Goal: Task Accomplishment & Management: Manage account settings

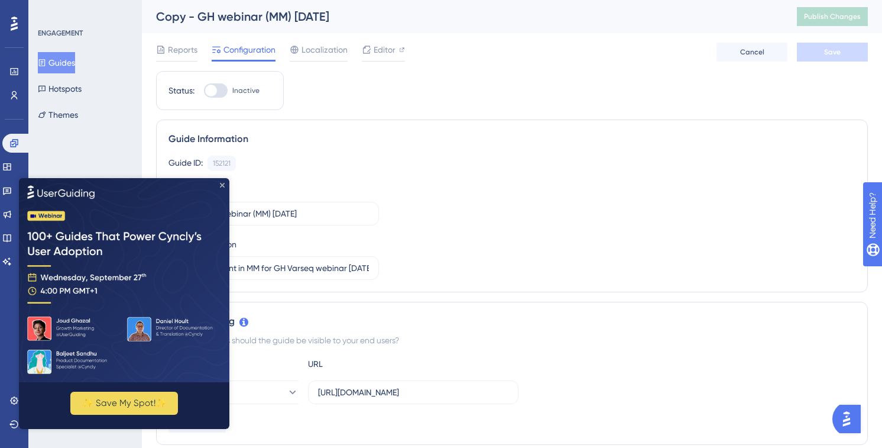
click at [221, 186] on icon "Close Preview" at bounding box center [222, 184] width 5 height 5
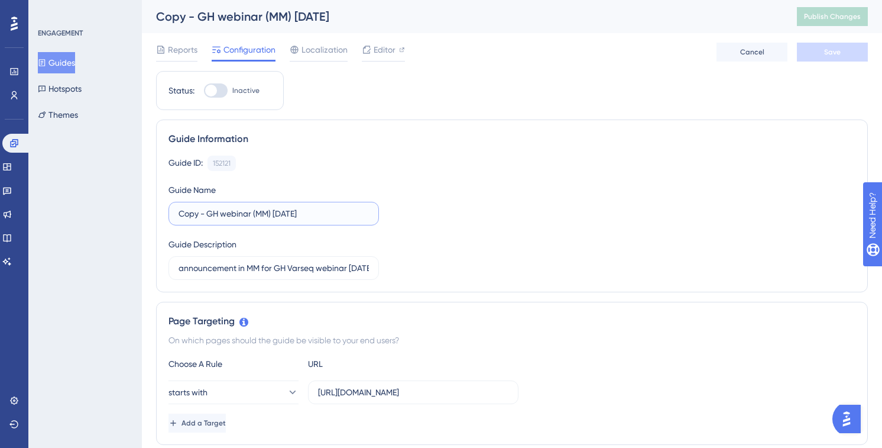
click at [263, 213] on input "Copy - GH webinar (MM) 9/24/25" at bounding box center [274, 213] width 190 height 13
type input "Copy - GH webinar (CKB CORE) 9/24/25"
click at [253, 267] on input "announcement in MM for GH Varseq webinar 9/24/25" at bounding box center [274, 267] width 190 height 13
click at [254, 267] on input "announcement in MM for GH Varseq webinar 9/24/25" at bounding box center [274, 267] width 190 height 13
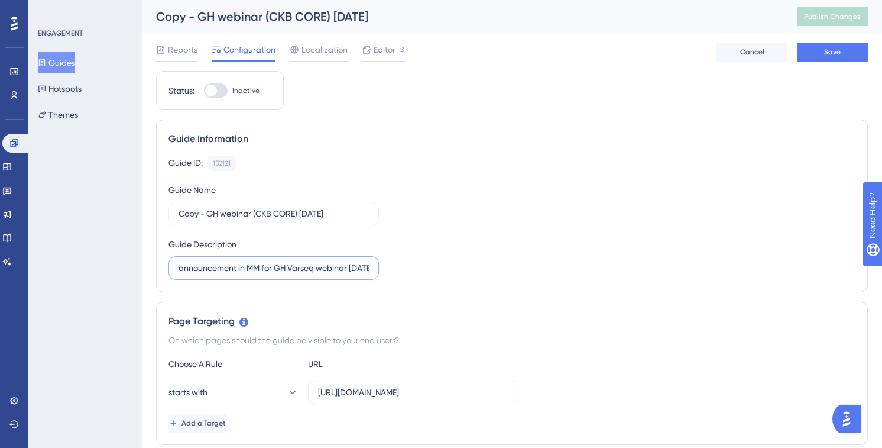
click at [254, 267] on input "announcement in MM for GH Varseq webinar 9/24/25" at bounding box center [274, 267] width 190 height 13
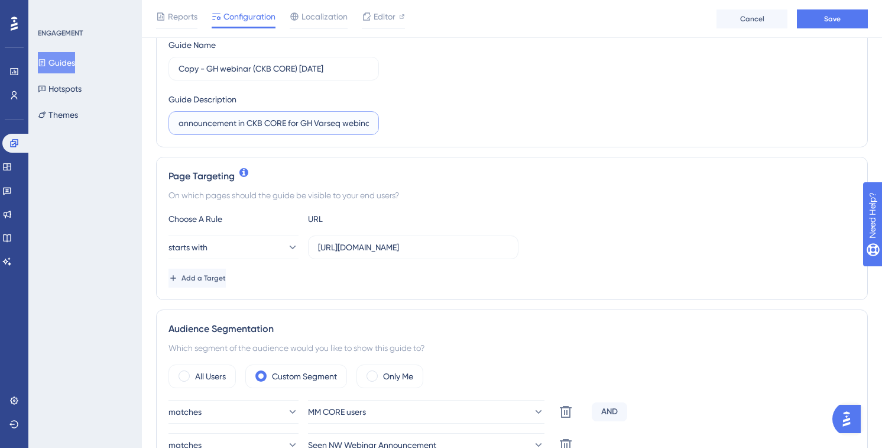
scroll to position [150, 0]
type input "announcement in CKB CORE for GH Varseq webinar 9/24/25"
click at [413, 247] on input "https://mastermind.genomenon.com/" at bounding box center [413, 246] width 190 height 13
drag, startPoint x: 497, startPoint y: 250, endPoint x: 308, endPoint y: 245, distance: 189.3
click at [308, 245] on label "https://mastermind.genomenon.com/" at bounding box center [413, 247] width 211 height 24
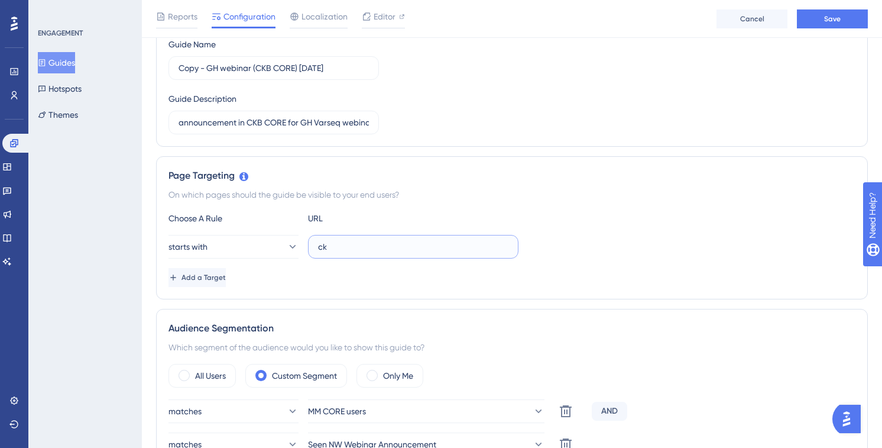
type input "c"
paste input "https://ckb.genomenon.com/"
type input "https://ckb.genomenon.com/"
click at [329, 286] on div "Add a Target" at bounding box center [512, 277] width 687 height 19
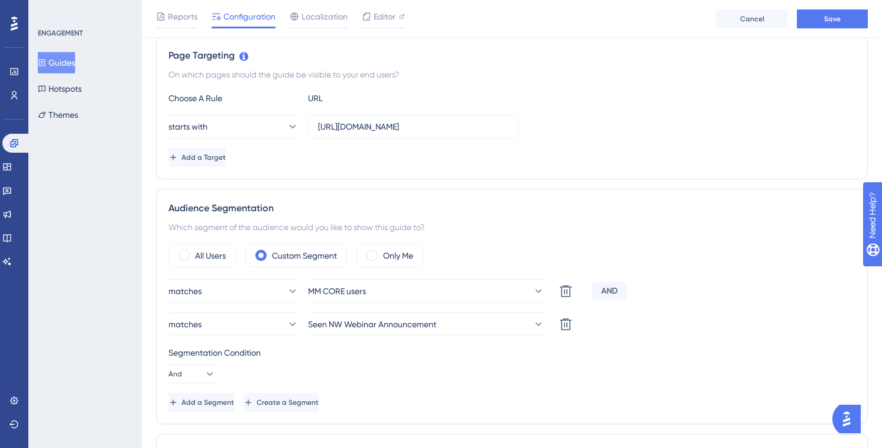
scroll to position [273, 0]
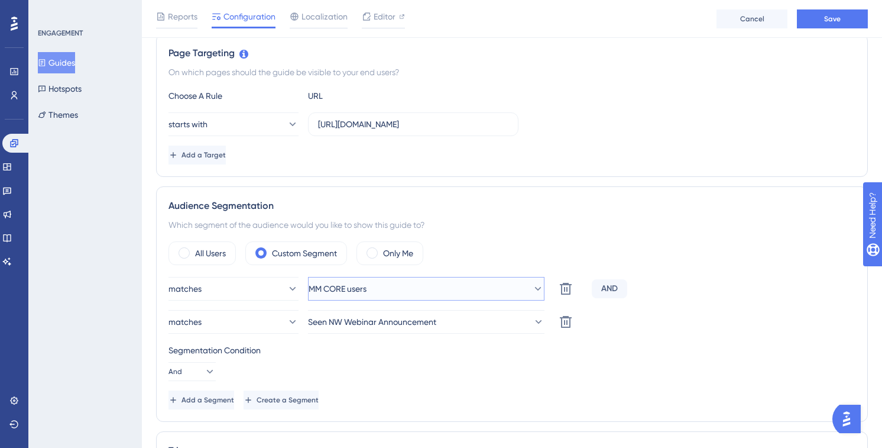
click at [532, 294] on icon at bounding box center [538, 289] width 12 height 12
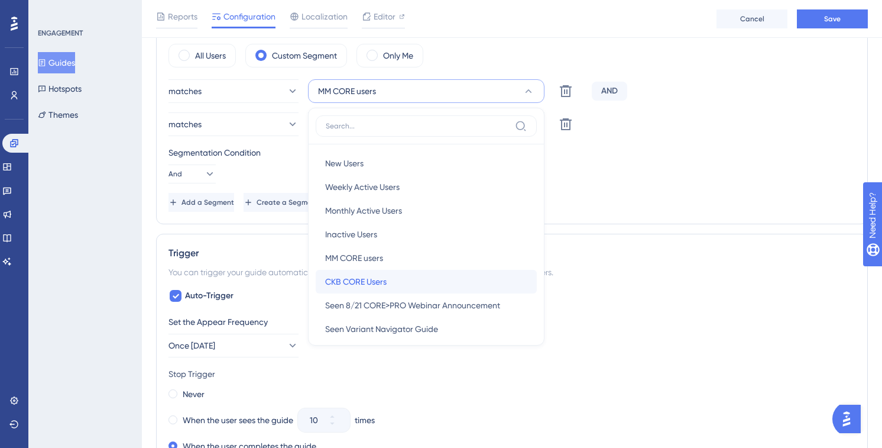
click at [386, 279] on span "CKB CORE Users" at bounding box center [356, 281] width 62 height 14
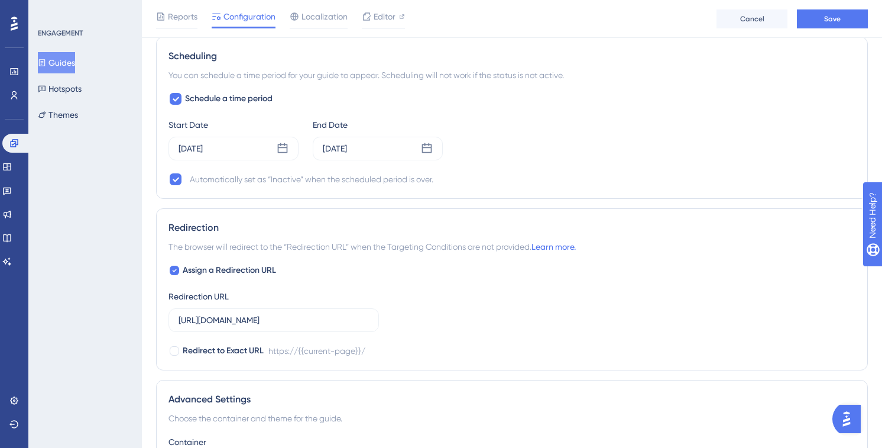
scroll to position [1160, 0]
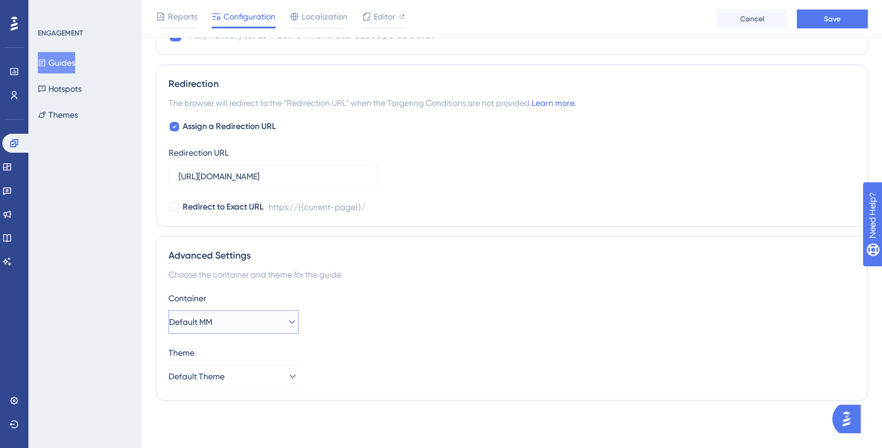
click at [273, 325] on button "Default MM" at bounding box center [234, 322] width 130 height 24
click at [235, 405] on div "CKB CORE CKB CORE" at bounding box center [234, 405] width 96 height 24
click at [356, 335] on div "Container CKB CORE Theme Default Theme" at bounding box center [512, 339] width 687 height 97
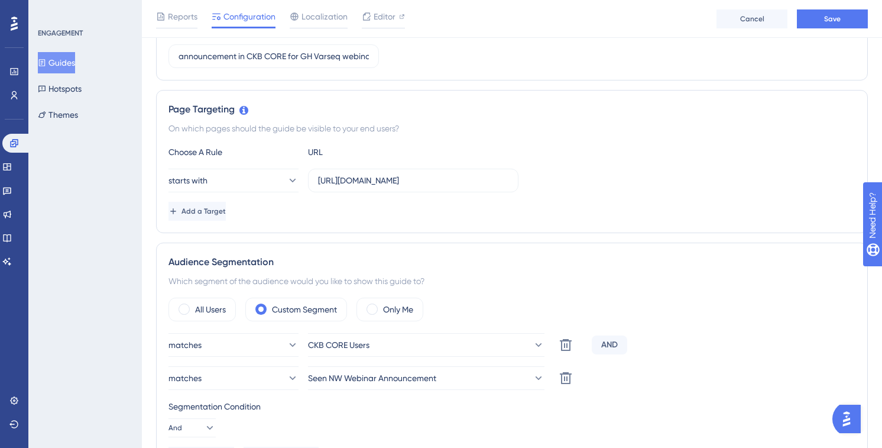
scroll to position [0, 0]
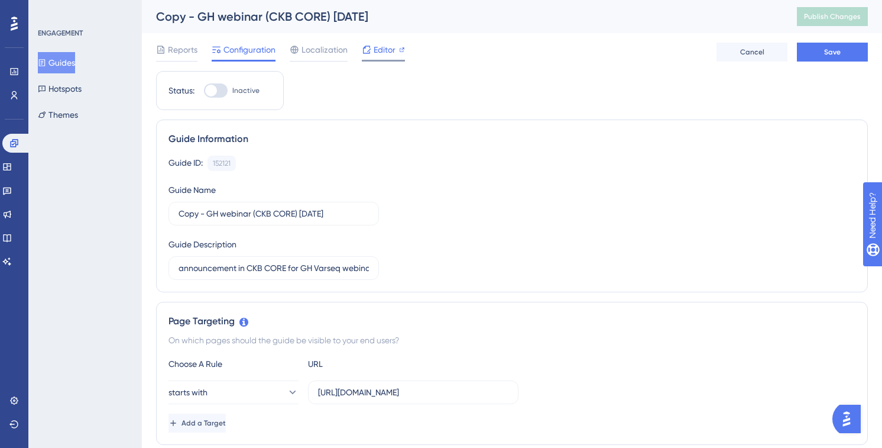
click at [383, 49] on span "Editor" at bounding box center [385, 50] width 22 height 14
click at [493, 185] on div "Guide ID: 152121 Copy Guide Name Copy - GH webinar (CKB CORE) 9/24/25 Guide Des…" at bounding box center [512, 218] width 687 height 124
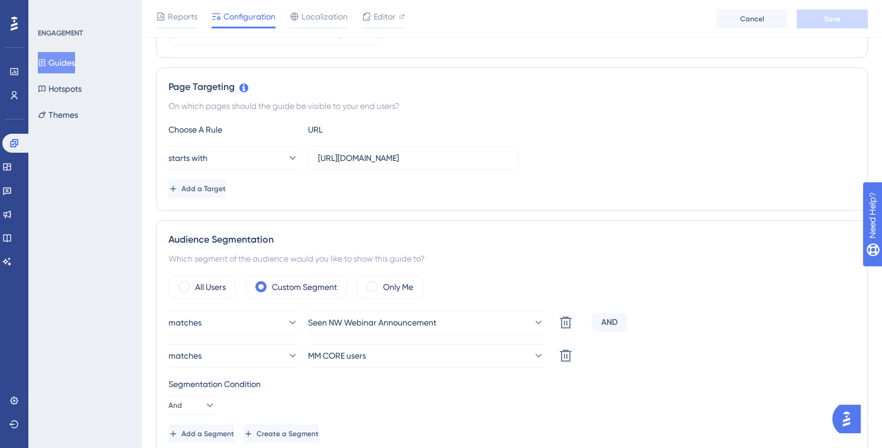
scroll to position [268, 0]
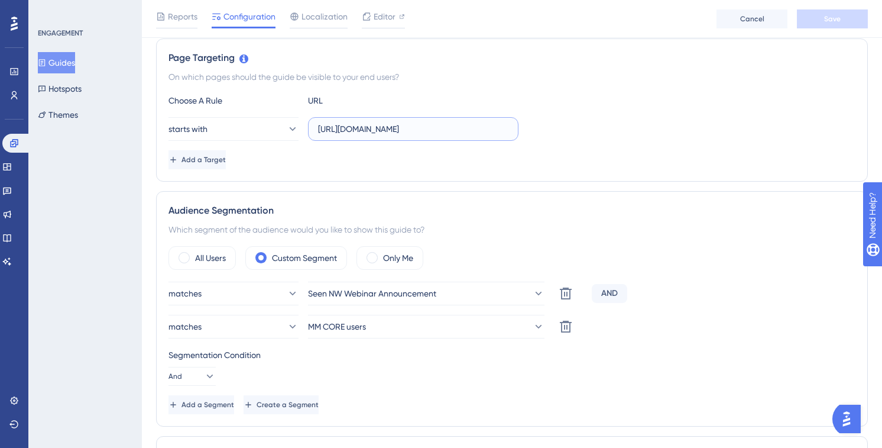
click at [337, 124] on input "https://ckb.genomenon.com/" at bounding box center [413, 128] width 190 height 13
drag, startPoint x: 439, startPoint y: 128, endPoint x: 197, endPoint y: 121, distance: 242.6
click at [197, 121] on div "starts with https://ckb.genomenon.com/" at bounding box center [344, 129] width 350 height 24
paste input "-core-dev.genomenon-internal"
type input "https://ckb-core-dev.genomenon-internal.com/"
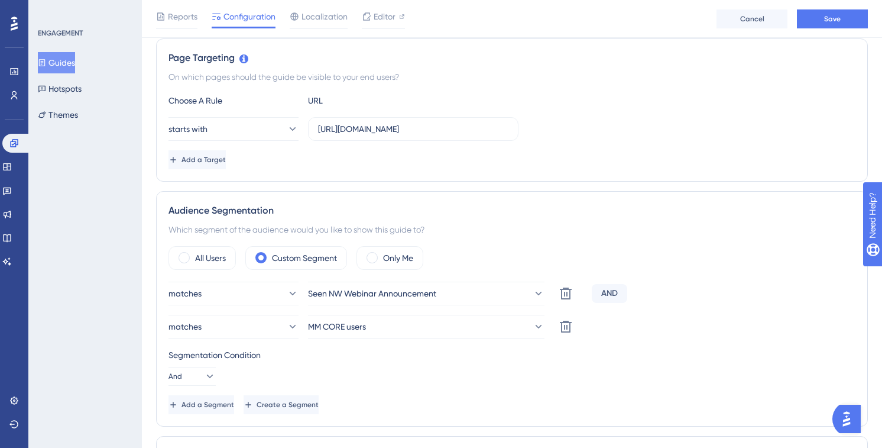
click at [684, 137] on div "starts with https://ckb-core-dev.genomenon-internal.com/" at bounding box center [512, 129] width 687 height 24
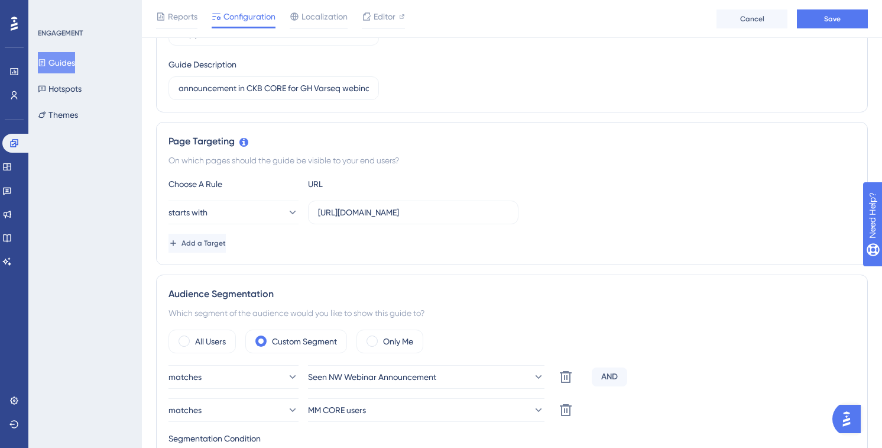
scroll to position [0, 0]
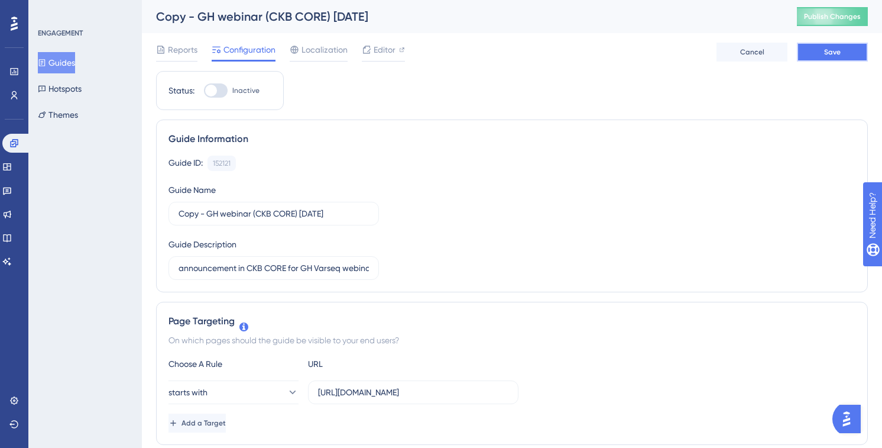
click at [830, 57] on button "Save" at bounding box center [832, 52] width 71 height 19
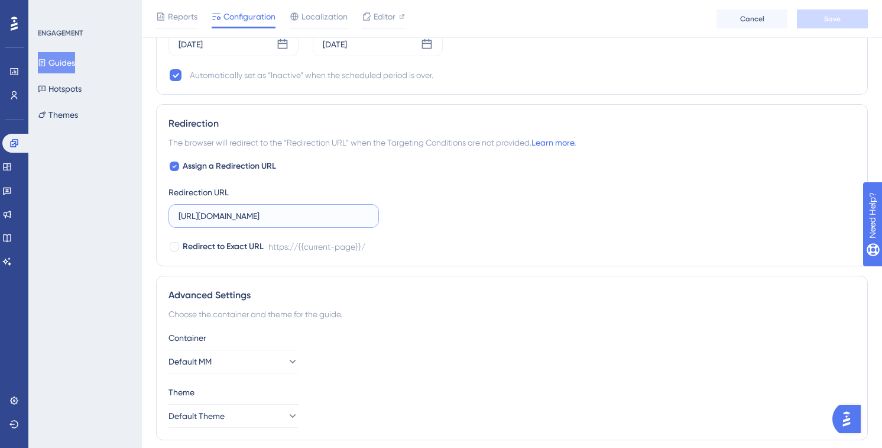
scroll to position [1121, 0]
drag, startPoint x: 309, startPoint y: 229, endPoint x: 167, endPoint y: 218, distance: 142.4
drag, startPoint x: 315, startPoint y: 211, endPoint x: 165, endPoint y: 205, distance: 149.7
click at [165, 205] on div "Redirection The browser will redirect to the “Redirection URL” when the Targeti…" at bounding box center [512, 184] width 712 height 162
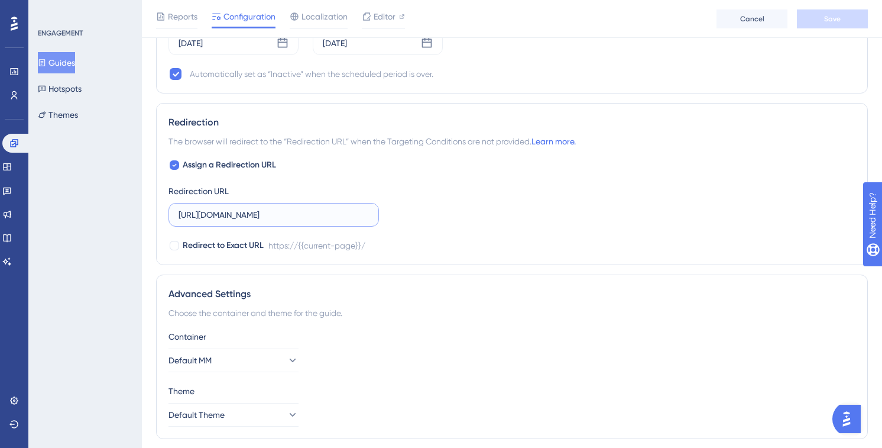
paste input "-core-dev.genomenon-internal"
type input "https://ckb-core-dev.genomenon-internal.com/"
click at [557, 245] on div "Redirect to Exact URL https://{{current-page}}/" at bounding box center [512, 245] width 687 height 14
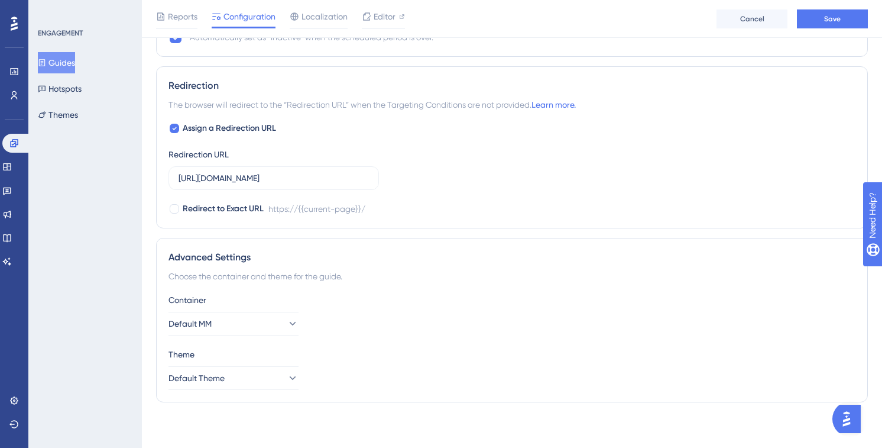
scroll to position [1157, 0]
click at [827, 17] on span "Save" at bounding box center [832, 18] width 17 height 9
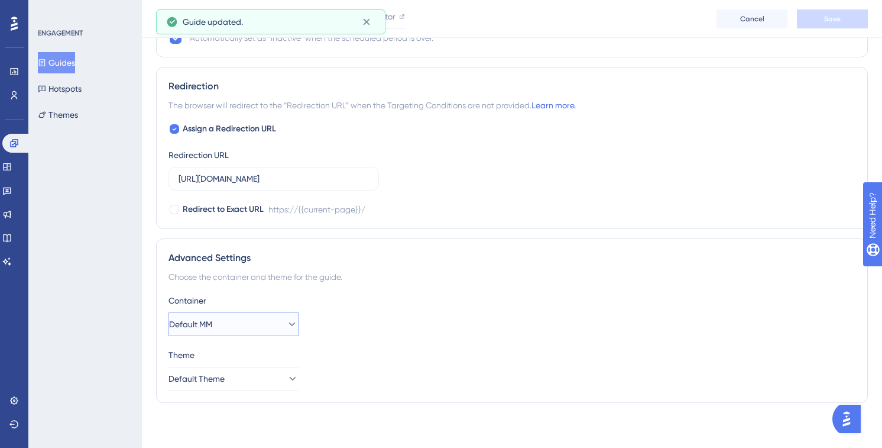
click at [267, 328] on button "Default MM" at bounding box center [234, 324] width 130 height 24
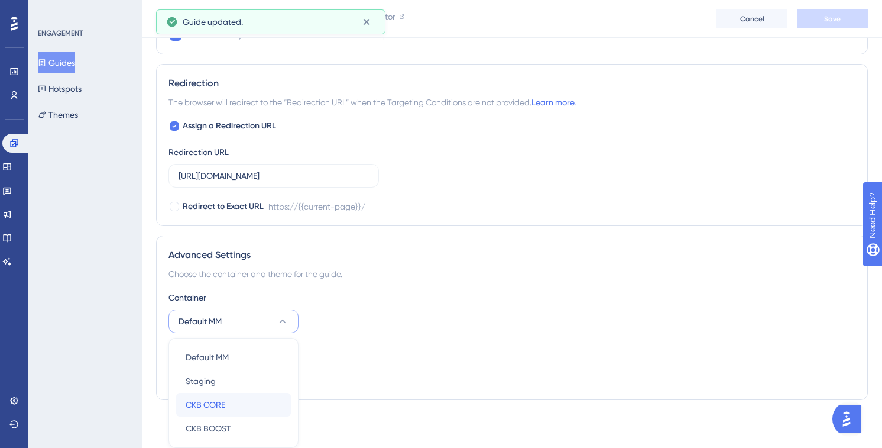
drag, startPoint x: 228, startPoint y: 403, endPoint x: 238, endPoint y: 400, distance: 11.0
click at [228, 403] on div "CKB CORE CKB CORE" at bounding box center [234, 405] width 96 height 24
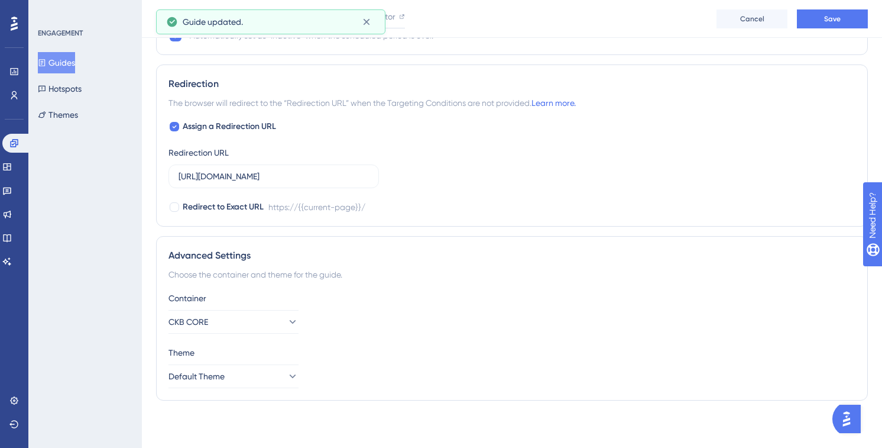
click at [343, 339] on div "Container CKB CORE Theme Default Theme" at bounding box center [512, 339] width 687 height 97
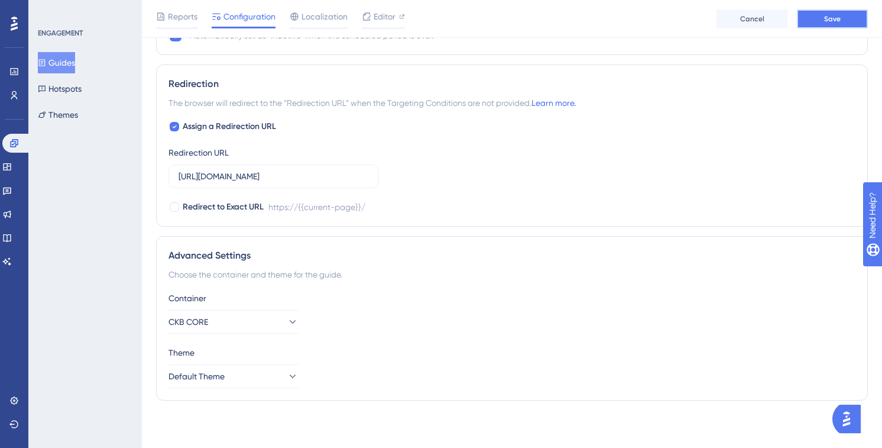
click at [848, 17] on button "Save" at bounding box center [832, 18] width 71 height 19
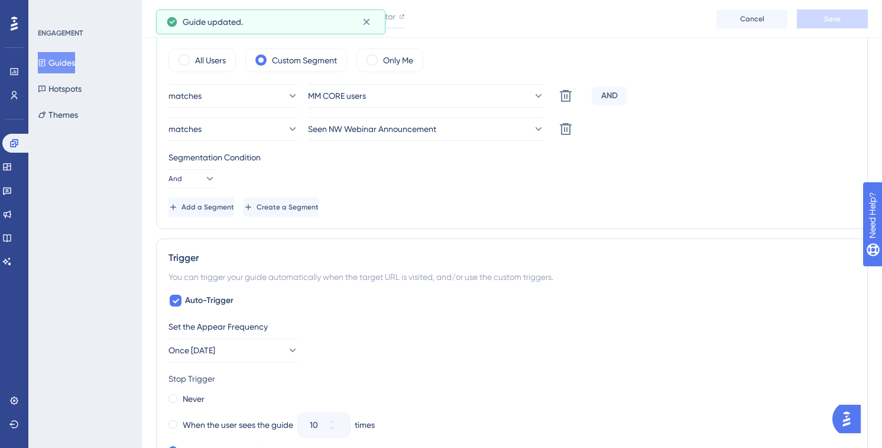
scroll to position [454, 0]
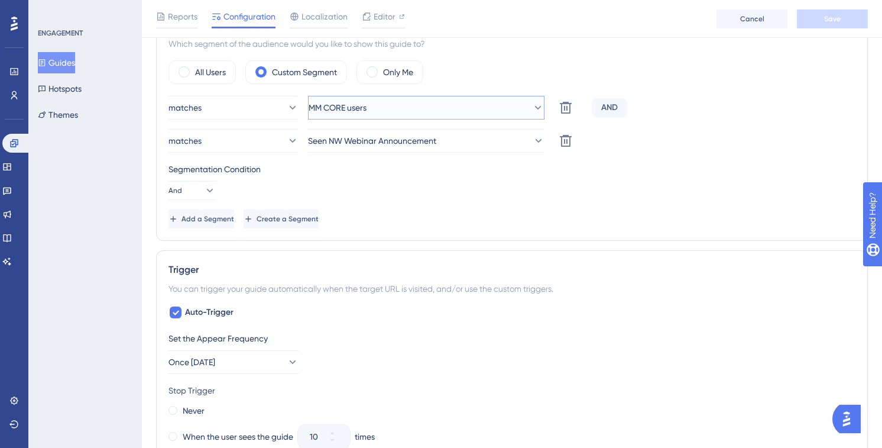
click at [502, 108] on button "MM CORE users" at bounding box center [426, 108] width 237 height 24
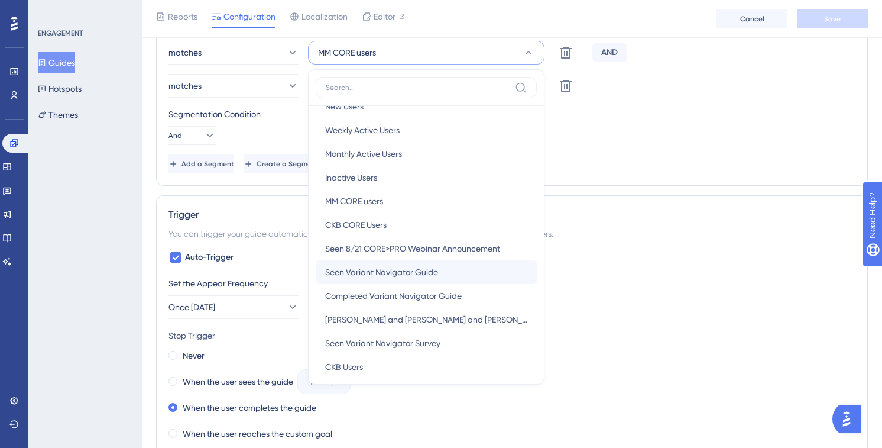
scroll to position [31, 0]
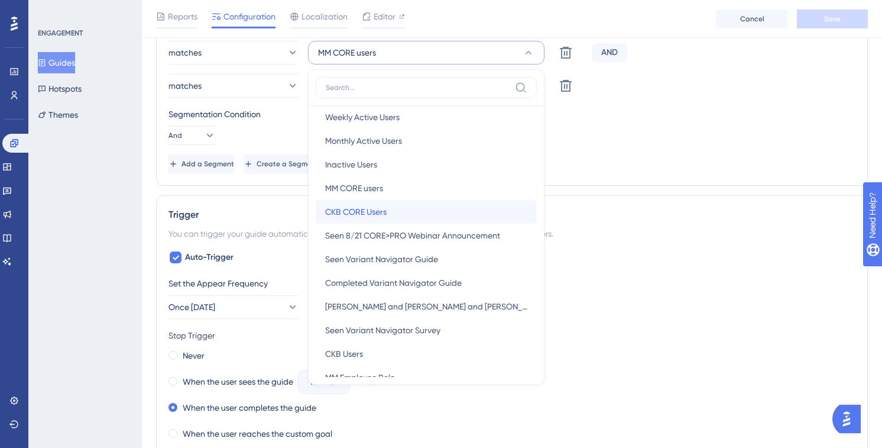
click at [370, 211] on span "CKB CORE Users" at bounding box center [356, 212] width 62 height 14
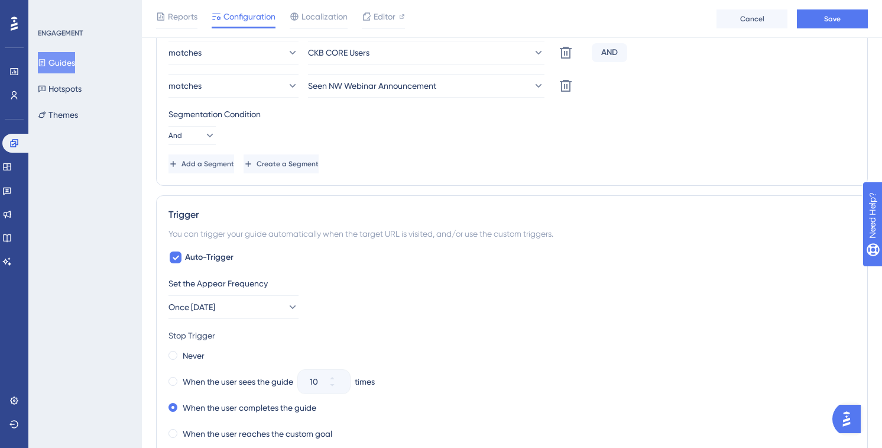
click at [465, 134] on div "Segmentation Condition And" at bounding box center [512, 126] width 687 height 38
click at [831, 24] on button "Save" at bounding box center [832, 18] width 71 height 19
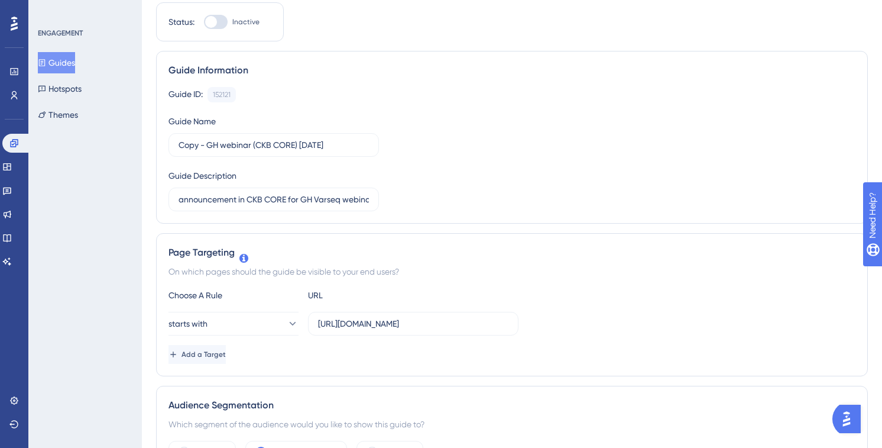
scroll to position [0, 0]
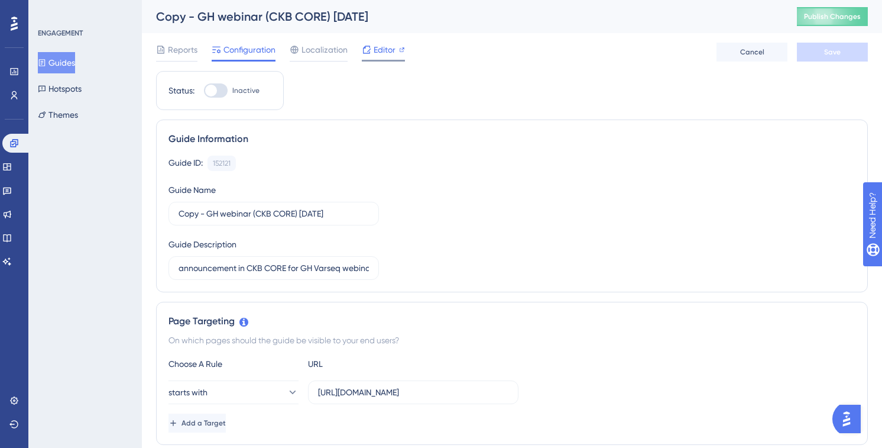
click at [381, 52] on span "Editor" at bounding box center [385, 50] width 22 height 14
click at [547, 188] on div "Guide ID: 152121 Copy Guide Name Copy - GH webinar (CKB CORE) 9/24/25 Guide Des…" at bounding box center [512, 218] width 687 height 124
click at [813, 15] on span "Publish Changes" at bounding box center [832, 16] width 57 height 9
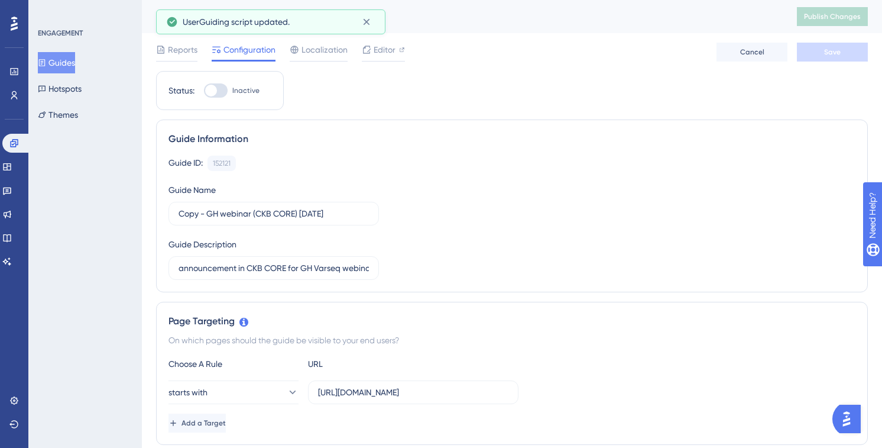
click at [211, 90] on div at bounding box center [211, 91] width 12 height 12
click at [204, 90] on input "Inactive" at bounding box center [203, 90] width 1 height 1
checkbox input "true"
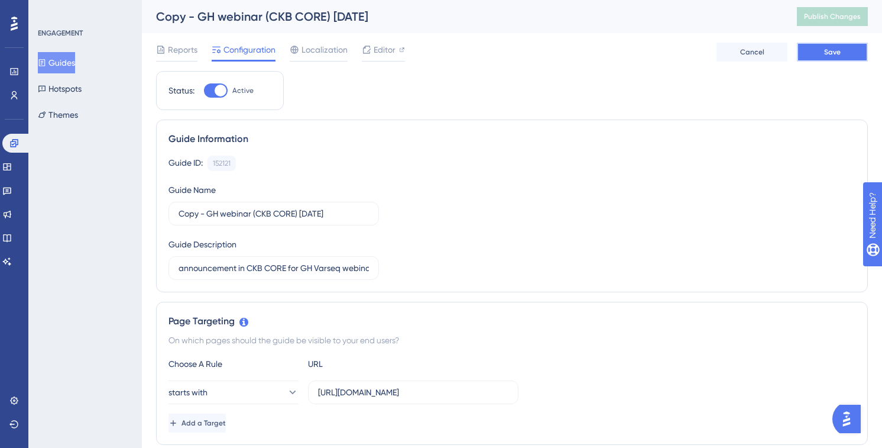
click at [827, 53] on span "Save" at bounding box center [832, 51] width 17 height 9
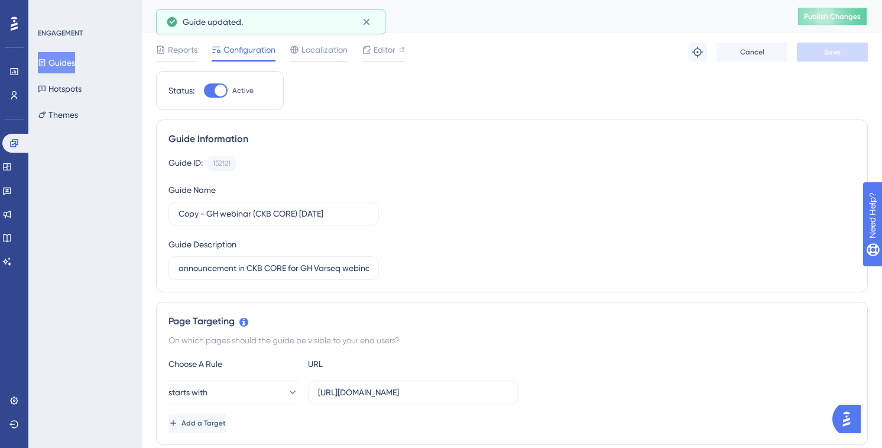
click at [810, 16] on span "Publish Changes" at bounding box center [832, 16] width 57 height 9
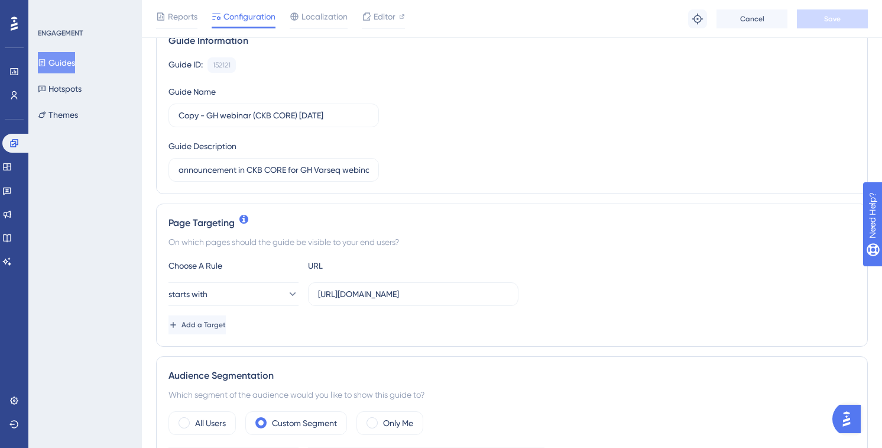
scroll to position [196, 0]
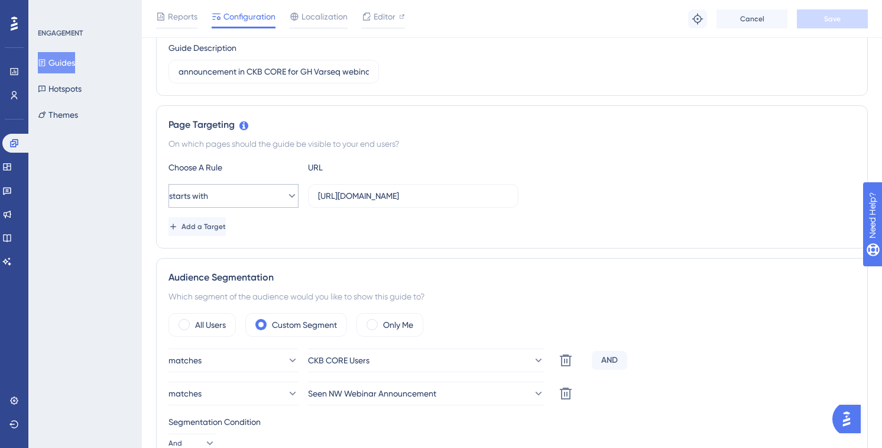
drag, startPoint x: 510, startPoint y: 197, endPoint x: 260, endPoint y: 192, distance: 250.8
click at [260, 192] on div "starts with https://ckb-core-dev.genomenon-internal.com/" at bounding box center [344, 196] width 350 height 24
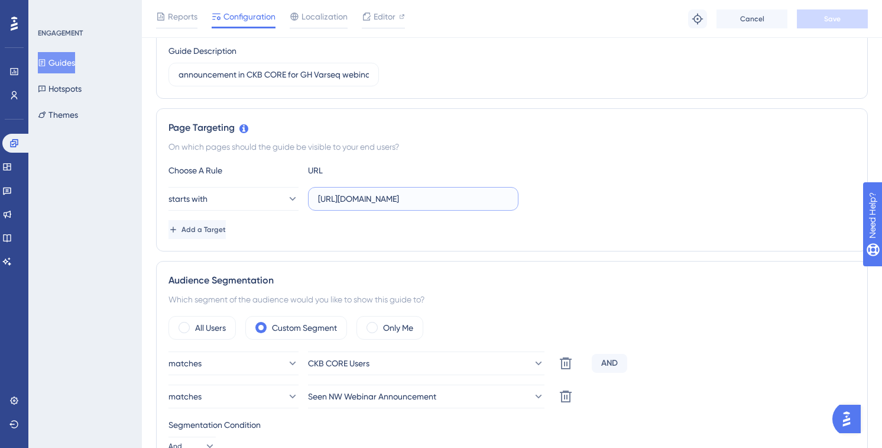
drag, startPoint x: 319, startPoint y: 199, endPoint x: 562, endPoint y: 209, distance: 243.3
click at [562, 209] on div "starts with https://ckb-core-dev.genomenon-internal.com/" at bounding box center [512, 199] width 687 height 24
paste input ".genomenon"
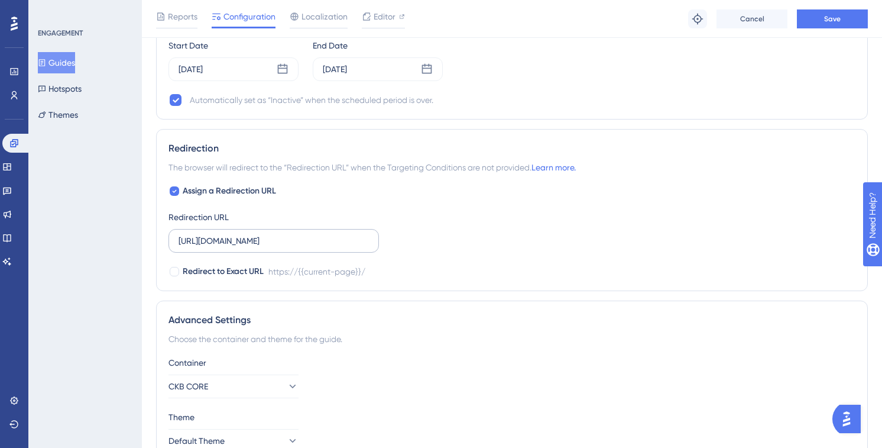
type input "https://ckb.genomenon.com/"
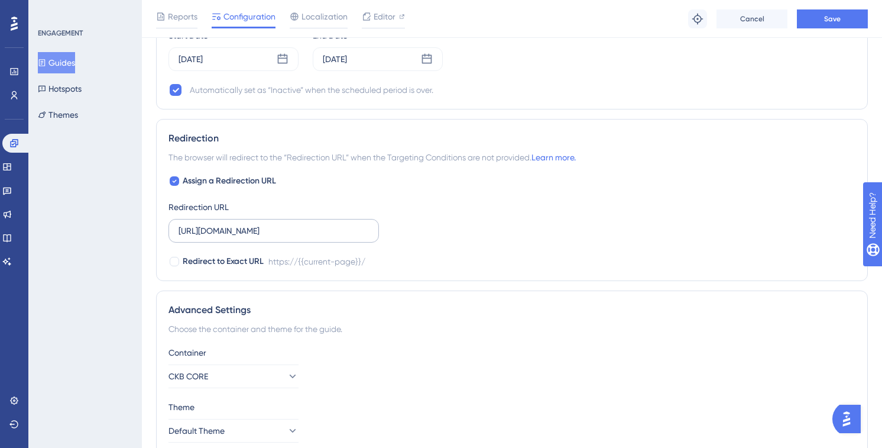
drag, startPoint x: 375, startPoint y: 238, endPoint x: 366, endPoint y: 237, distance: 8.9
click at [366, 237] on label "https://ckb-core-dev.genomenon-internal.com/" at bounding box center [274, 231] width 211 height 24
click at [366, 237] on input "https://ckb-core-dev.genomenon-internal.com/" at bounding box center [274, 230] width 190 height 13
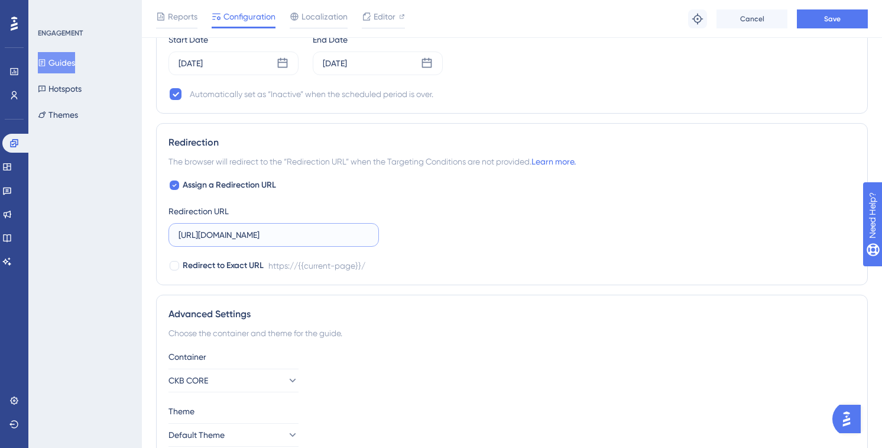
drag, startPoint x: 359, startPoint y: 232, endPoint x: 118, endPoint y: 230, distance: 240.7
paste input ".genomenon"
type input "https://ckb.genomenon.com/"
click at [486, 284] on div "Redirection The browser will redirect to the “Redirection URL” when the Targeti…" at bounding box center [512, 204] width 712 height 162
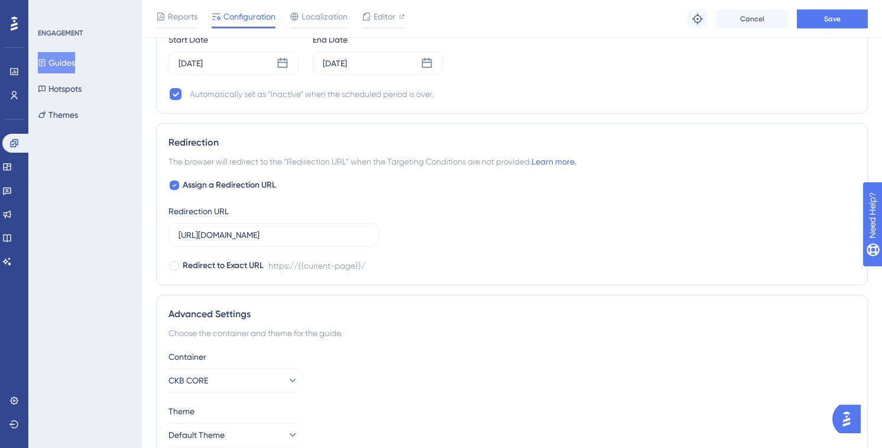
scroll to position [1160, 0]
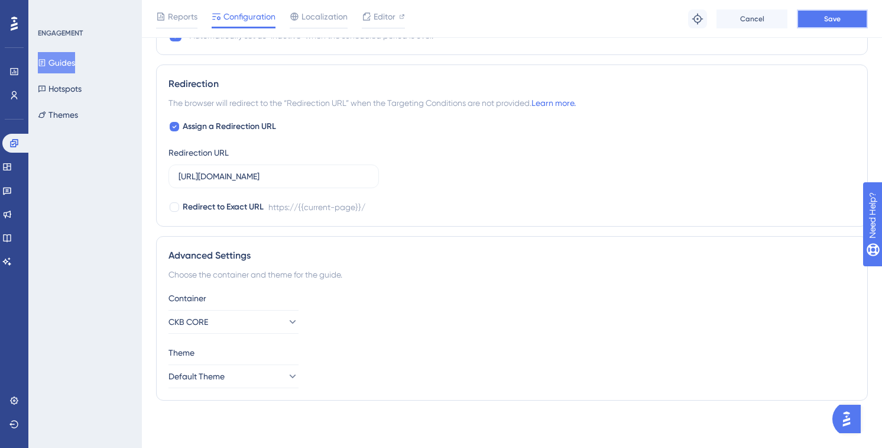
click at [826, 22] on span "Save" at bounding box center [832, 18] width 17 height 9
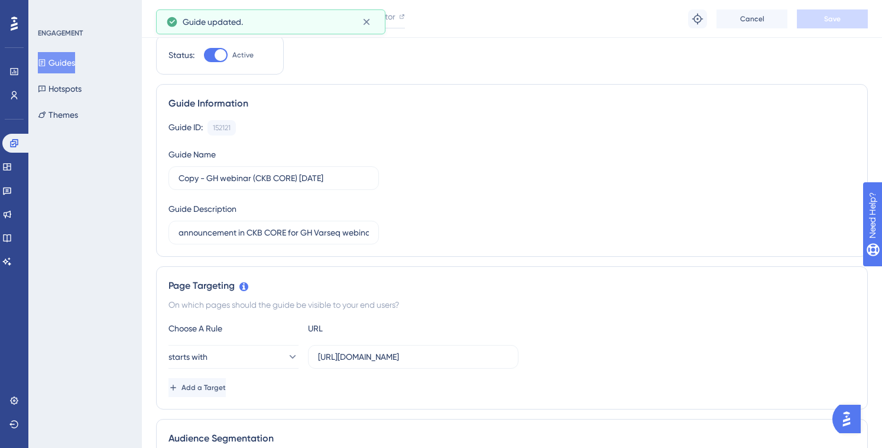
scroll to position [0, 0]
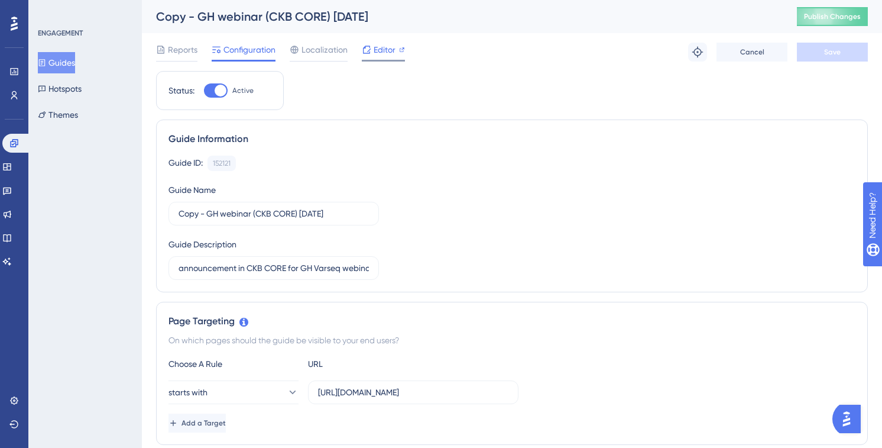
click at [382, 46] on span "Editor" at bounding box center [385, 50] width 22 height 14
click at [842, 15] on span "Publish Changes" at bounding box center [832, 16] width 57 height 9
click at [605, 165] on div "Guide ID: 152121 Copy" at bounding box center [512, 163] width 687 height 15
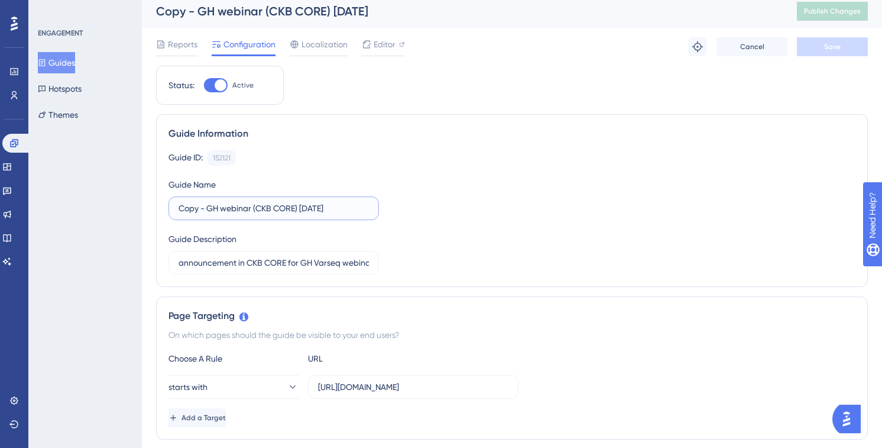
click at [208, 215] on input "Copy - GH webinar (CKB CORE) 9/24/25" at bounding box center [274, 208] width 190 height 13
